Goal: Task Accomplishment & Management: Use online tool/utility

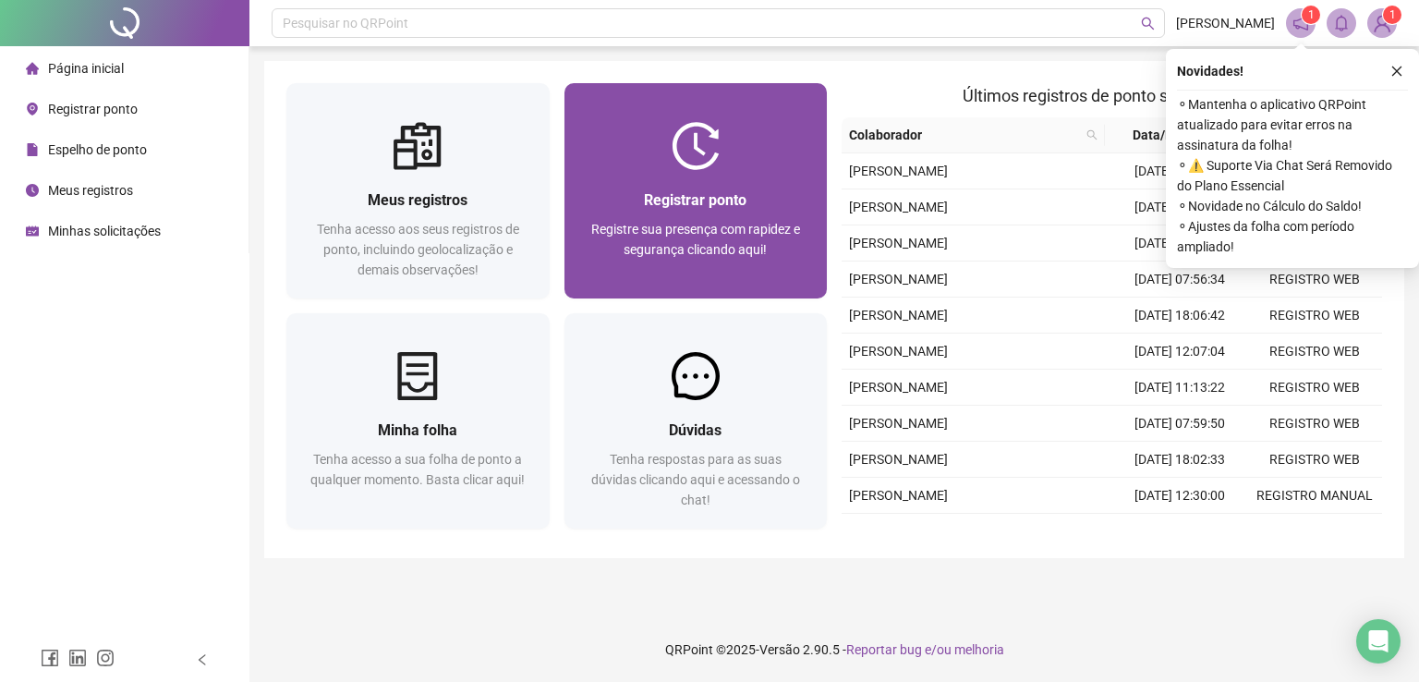
click at [748, 193] on div "Registrar ponto" at bounding box center [696, 199] width 219 height 23
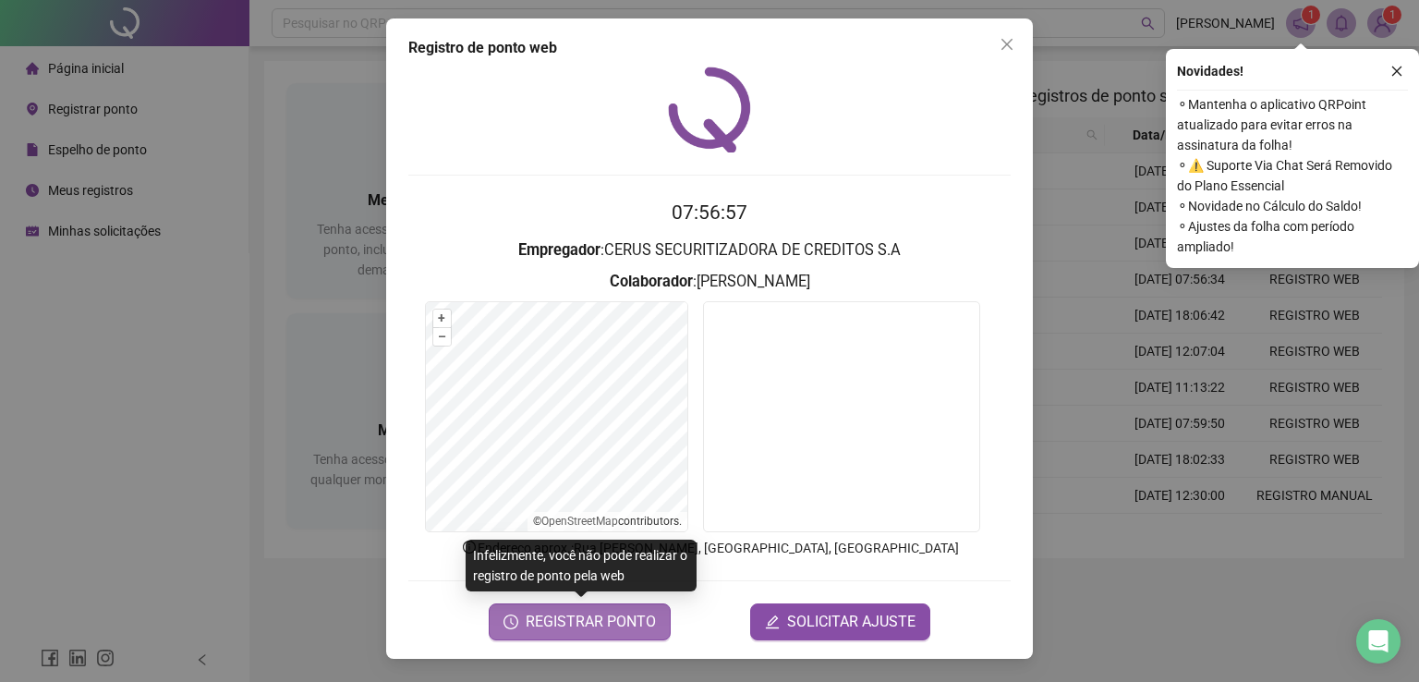
click at [591, 614] on span "REGISTRAR PONTO" at bounding box center [591, 622] width 130 height 22
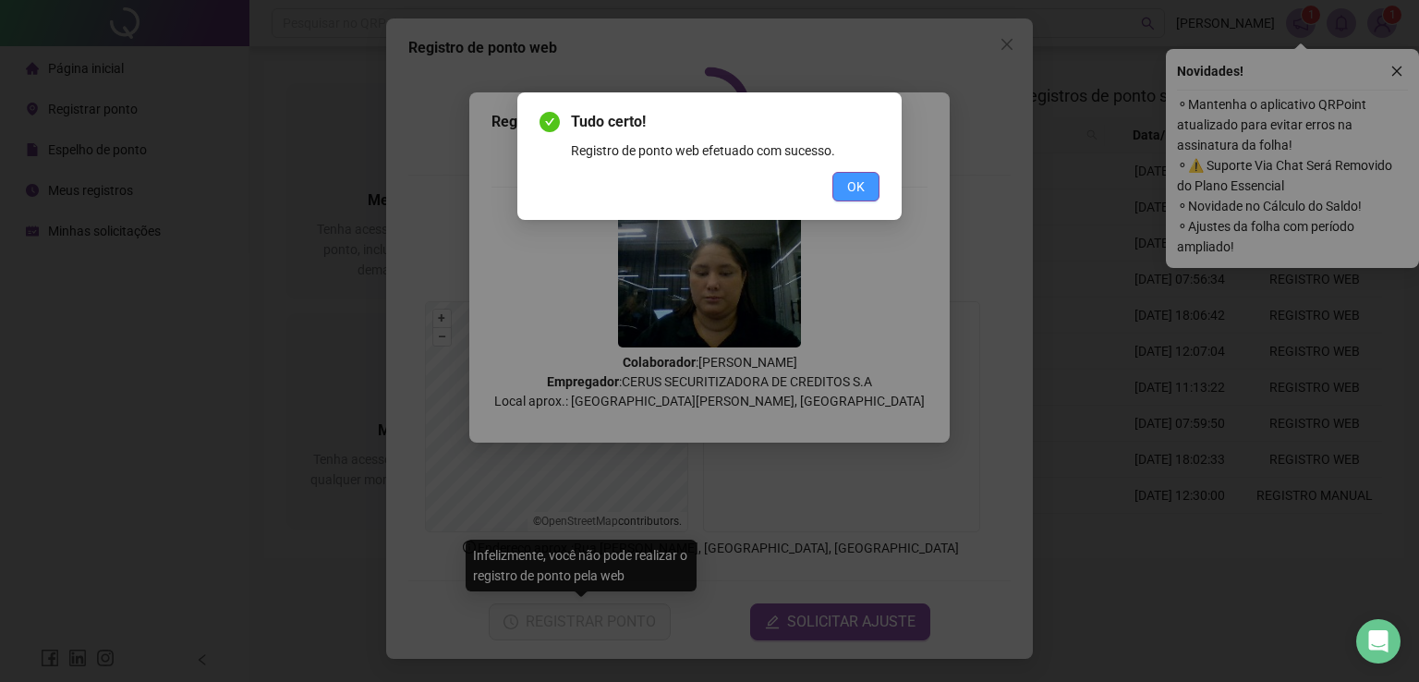
click at [856, 192] on span "OK" at bounding box center [856, 186] width 18 height 20
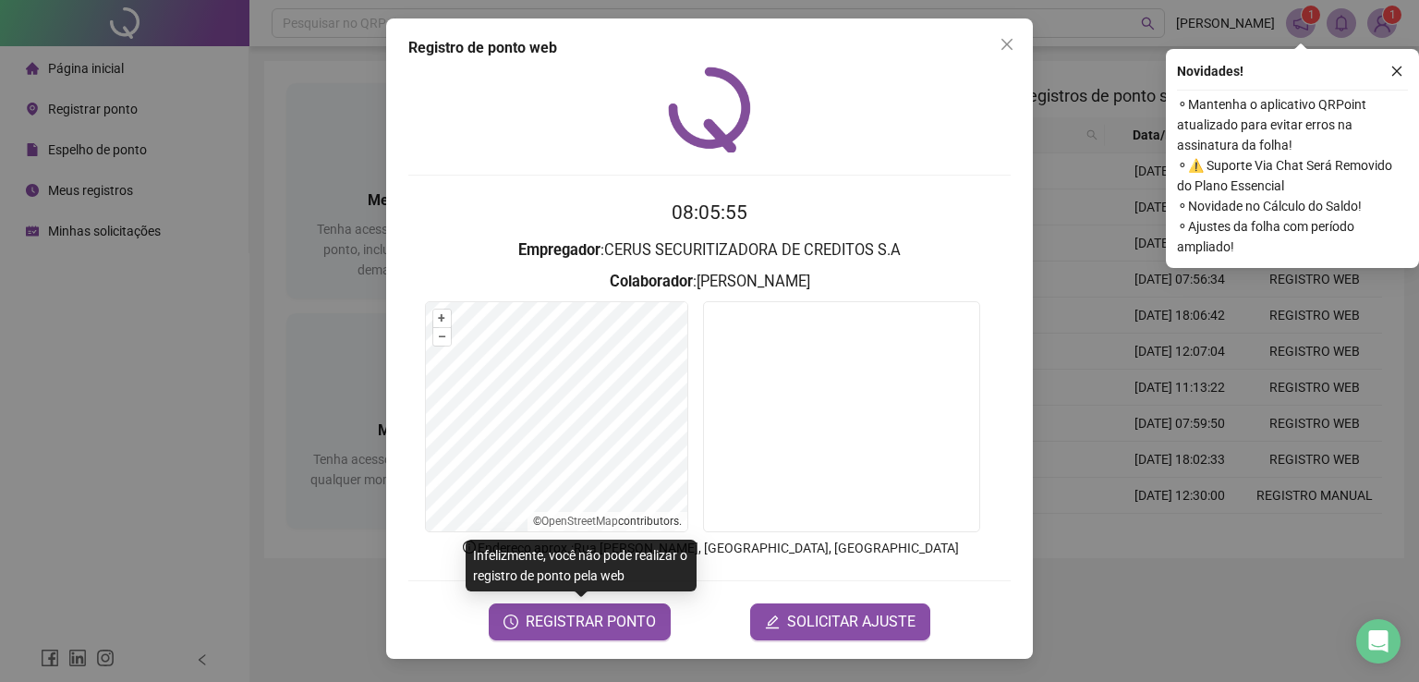
click at [225, 183] on div "Registro de ponto web 08:05:55 Empregador : CERUS SECURITIZADORA DE CREDITOS S.…" at bounding box center [709, 341] width 1419 height 682
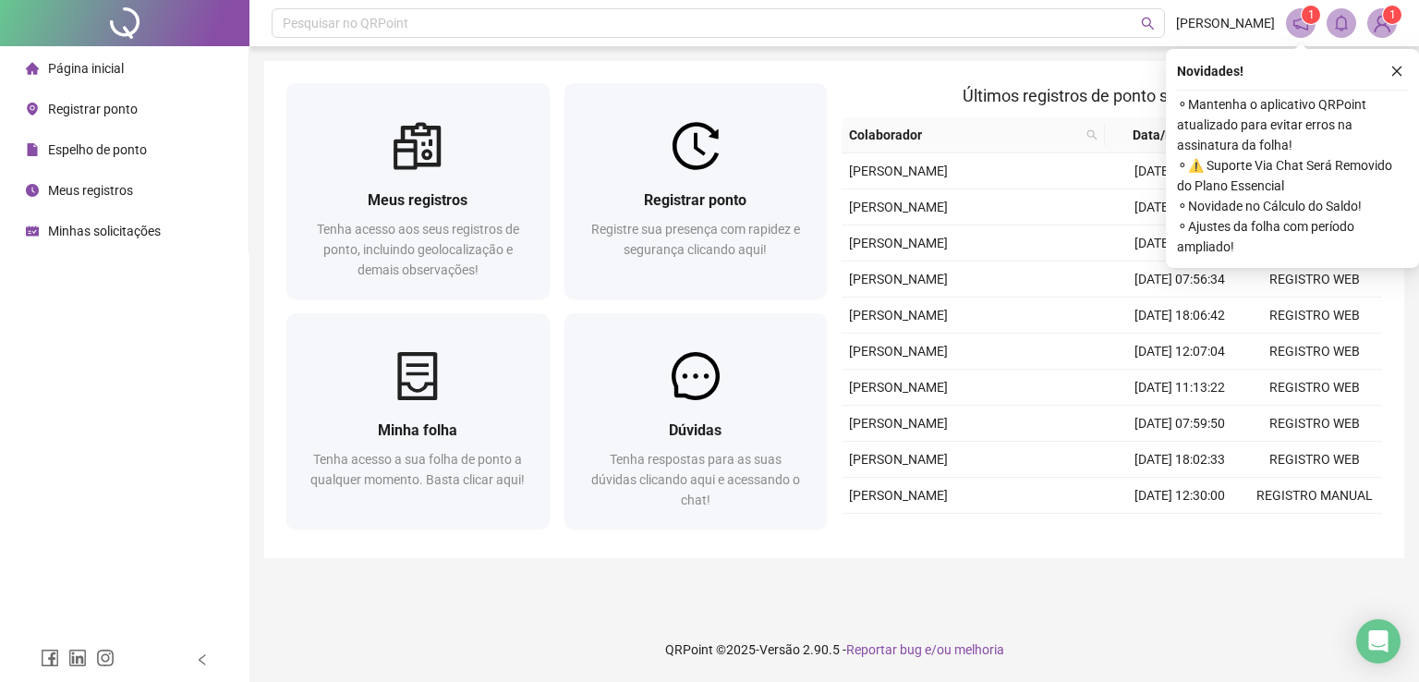
click at [111, 192] on span "Meus registros" at bounding box center [90, 190] width 85 height 15
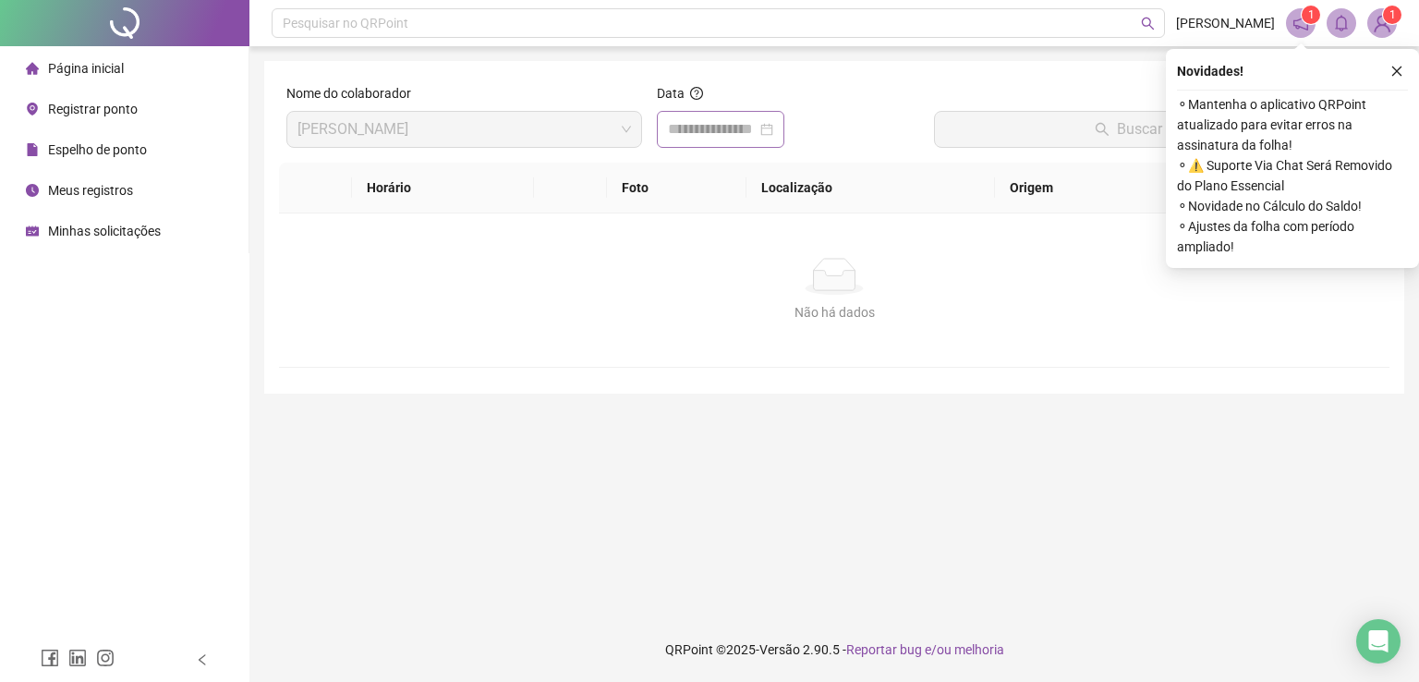
click at [773, 130] on div at bounding box center [720, 129] width 105 height 22
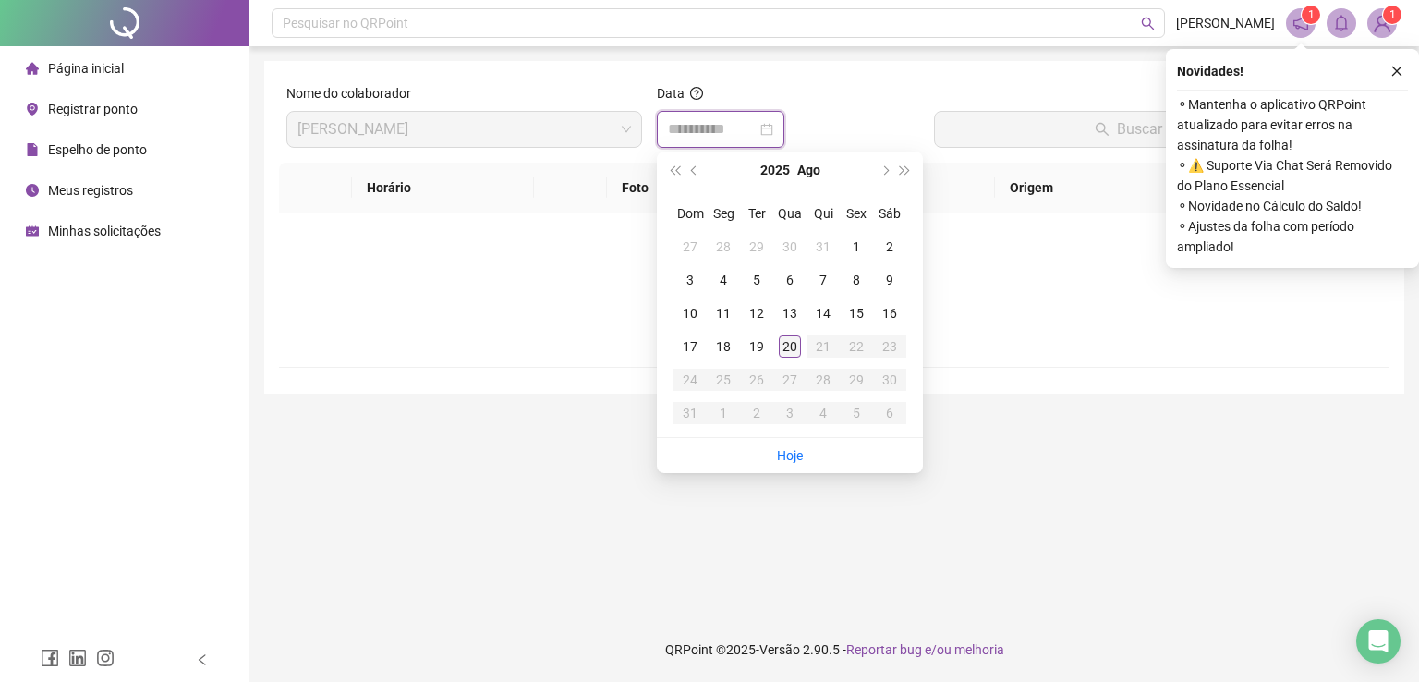
type input "**********"
click at [790, 346] on div "20" at bounding box center [790, 346] width 22 height 22
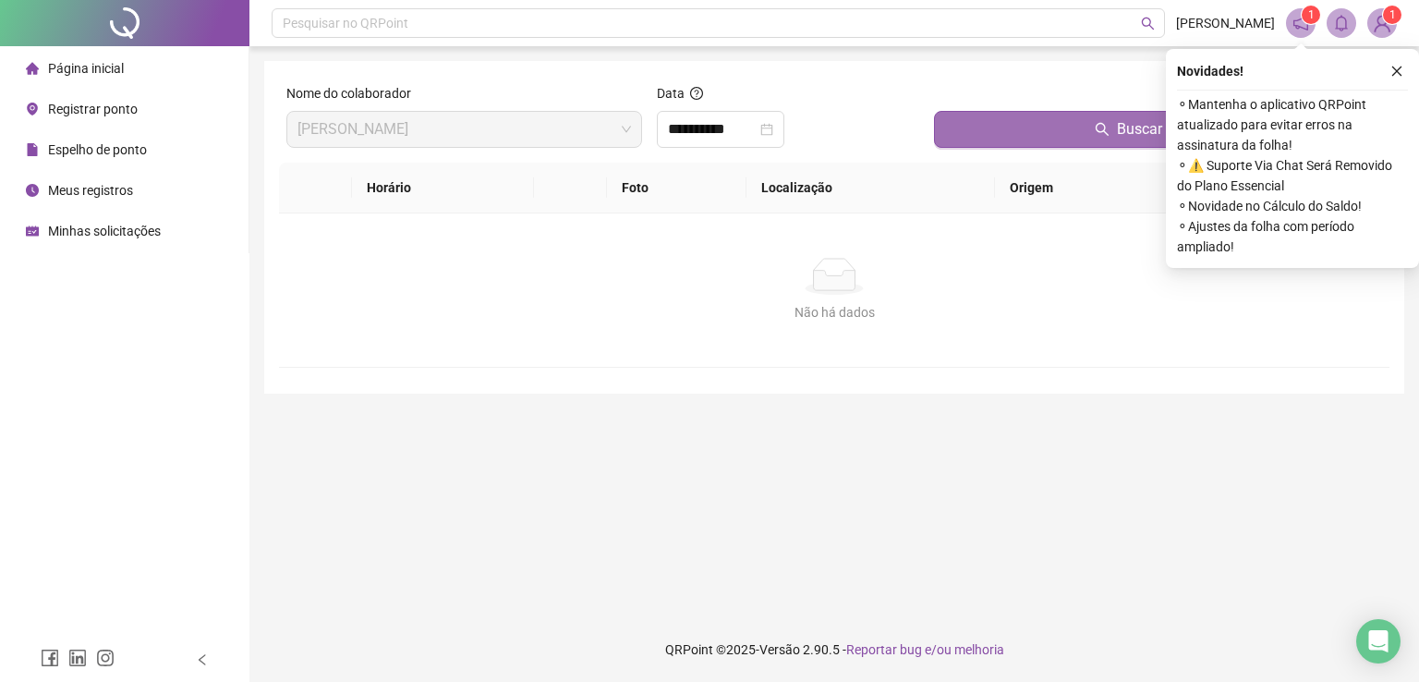
click at [1048, 129] on button "Buscar registros" at bounding box center [1158, 129] width 448 height 37
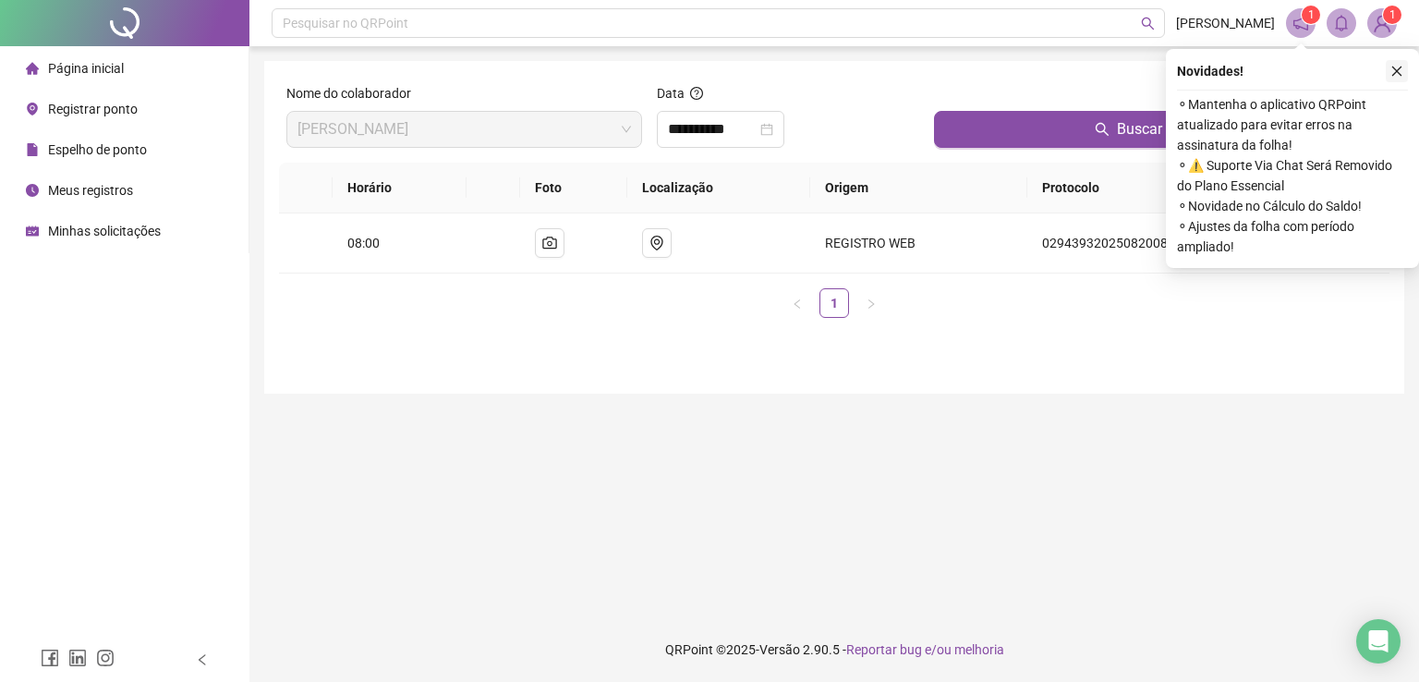
click at [1397, 66] on icon "close" at bounding box center [1396, 71] width 13 height 13
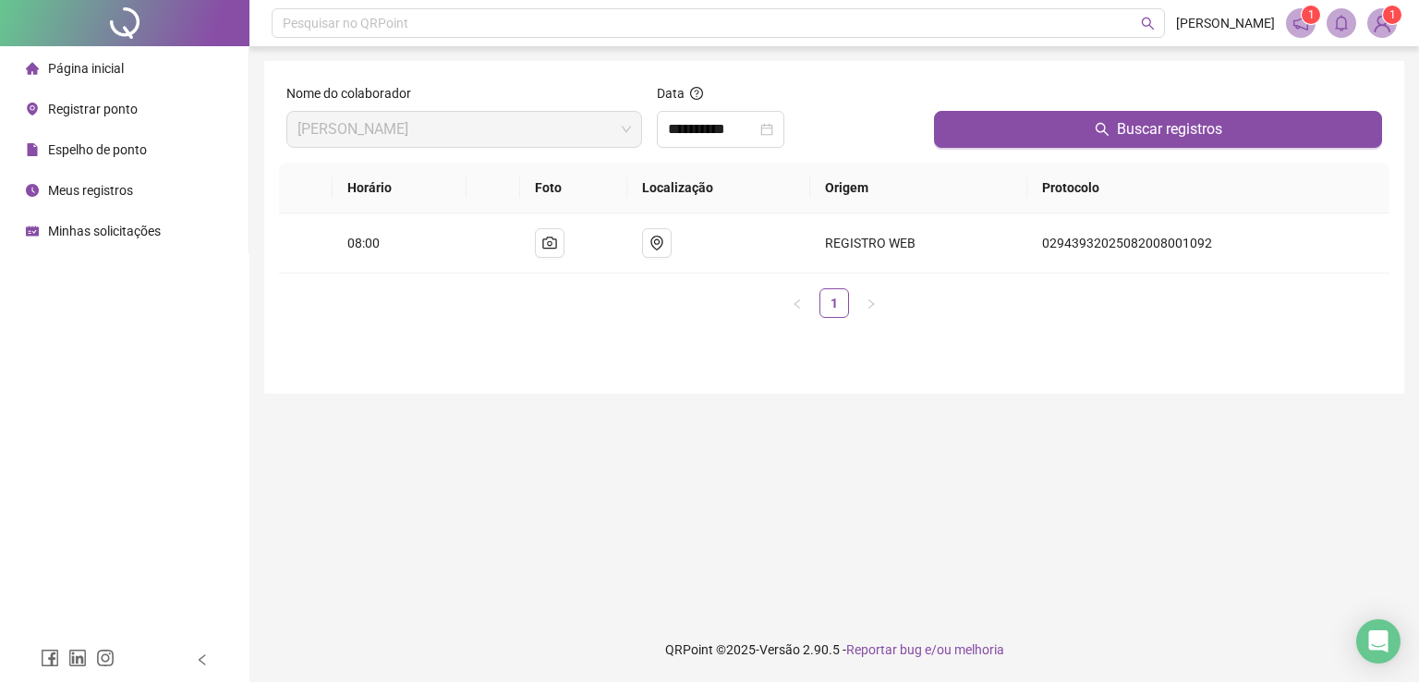
click at [102, 109] on span "Registrar ponto" at bounding box center [93, 109] width 90 height 15
